Goal: Find contact information: Find contact information

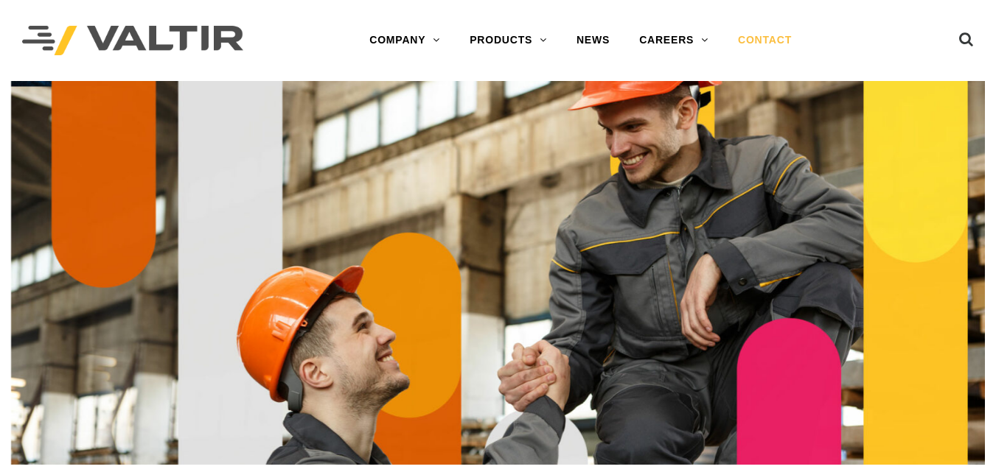
click at [736, 41] on link "CONTACT" at bounding box center [764, 40] width 83 height 29
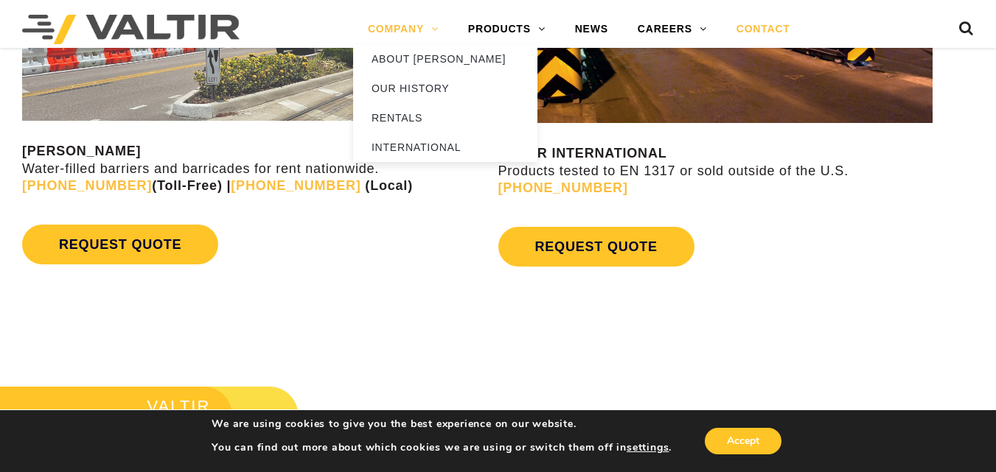
scroll to position [1279, 0]
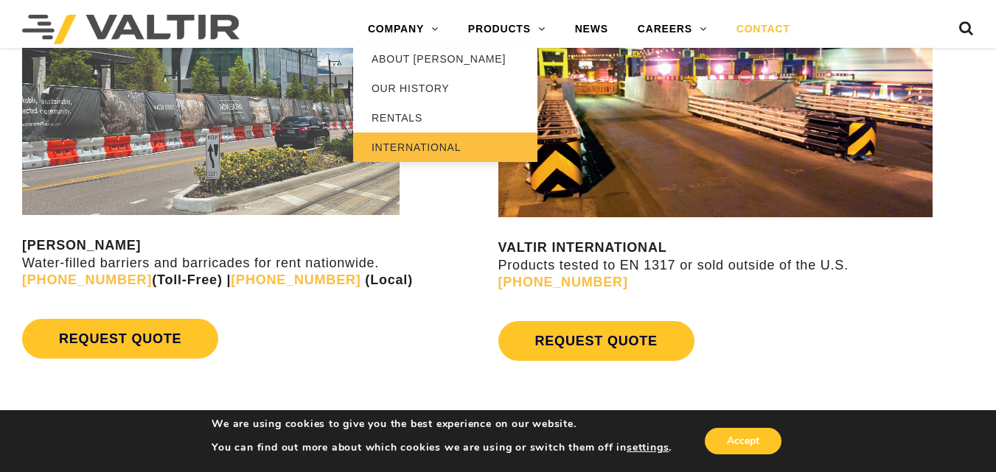
click at [422, 136] on link "INTERNATIONAL" at bounding box center [445, 147] width 184 height 29
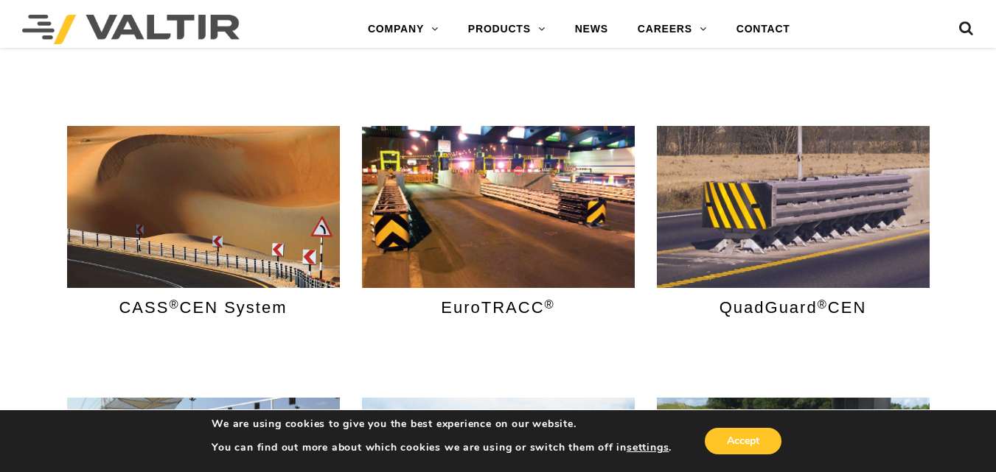
scroll to position [516, 0]
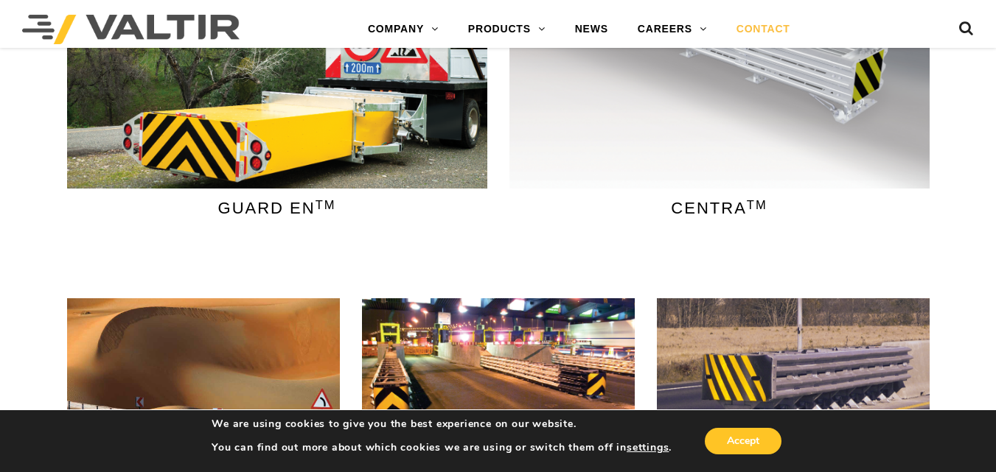
click at [739, 30] on link "CONTACT" at bounding box center [763, 29] width 83 height 29
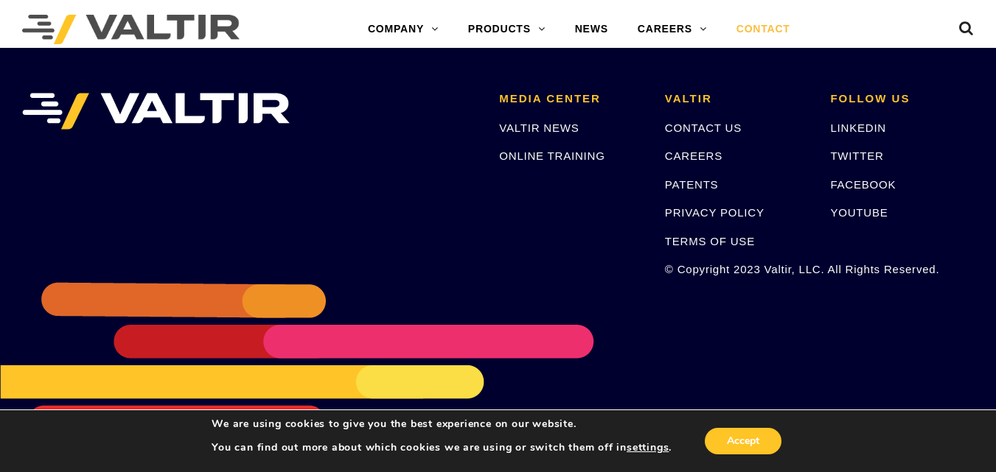
scroll to position [2090, 0]
